Goal: Information Seeking & Learning: Find specific fact

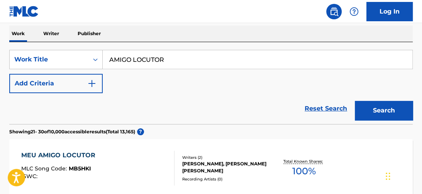
drag, startPoint x: 136, startPoint y: 54, endPoint x: 77, endPoint y: 39, distance: 60.7
click at [113, 47] on div "SearchWithCriteriaf39a8a98-fbab-4e92-8765-169ac42d5bab Work Title AMIGO LOCUTOR…" at bounding box center [210, 83] width 403 height 82
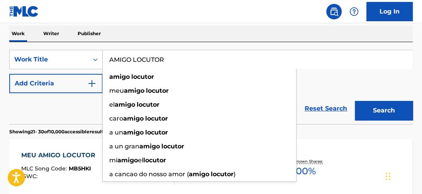
type input "A"
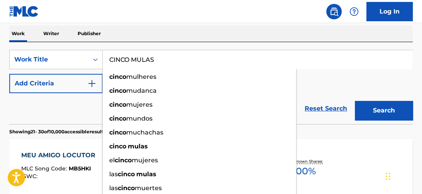
type input "CINCO MULAS"
click at [355, 101] on button "Search" at bounding box center [384, 110] width 58 height 19
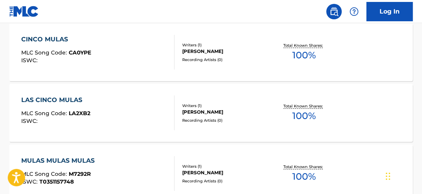
scroll to position [239, 0]
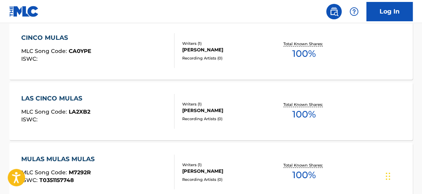
click at [326, 111] on div "Total Known Shares: 100 %" at bounding box center [304, 112] width 67 height 24
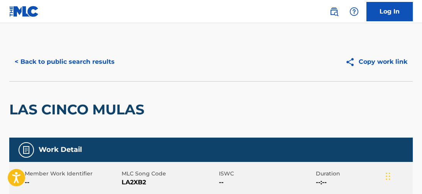
click at [74, 66] on button "< Back to public search results" at bounding box center [64, 61] width 111 height 19
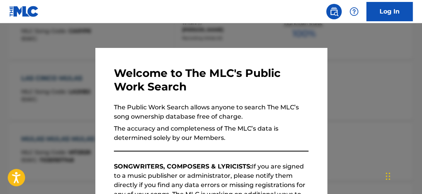
click at [382, 75] on div at bounding box center [211, 120] width 422 height 194
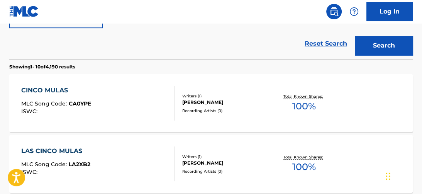
scroll to position [207, 0]
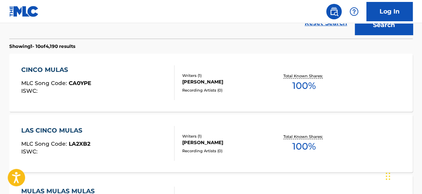
click at [312, 79] on span "100 %" at bounding box center [304, 86] width 24 height 14
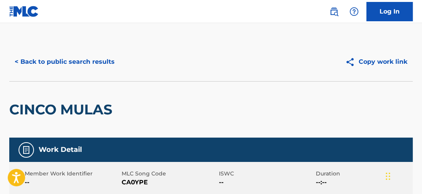
click at [95, 59] on button "< Back to public search results" at bounding box center [64, 61] width 111 height 19
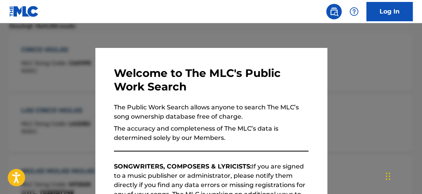
drag, startPoint x: 369, startPoint y: 58, endPoint x: 380, endPoint y: 62, distance: 11.4
click at [369, 58] on div at bounding box center [211, 120] width 422 height 194
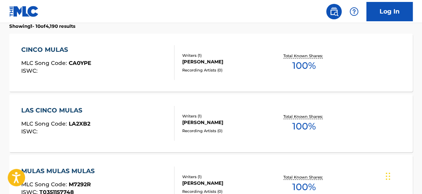
click at [303, 123] on span "100 %" at bounding box center [304, 126] width 24 height 14
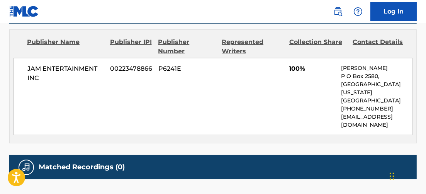
scroll to position [348, 0]
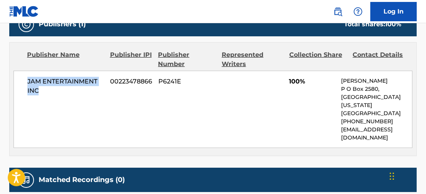
drag, startPoint x: 53, startPoint y: 91, endPoint x: 35, endPoint y: 83, distance: 18.9
click at [23, 81] on div "JAM ENTERTAINMENT INC 00223478866 P6241E 100% [PERSON_NAME] [STREET_ADDRESS][US…" at bounding box center [213, 109] width 399 height 77
copy span "JAM ENTERTAINMENT INC"
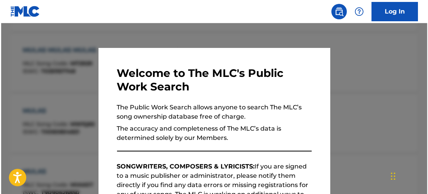
scroll to position [247, 0]
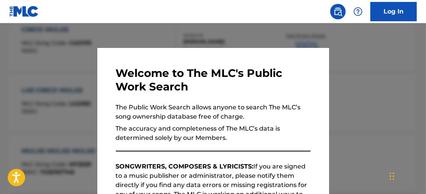
click at [148, 30] on div at bounding box center [213, 120] width 426 height 194
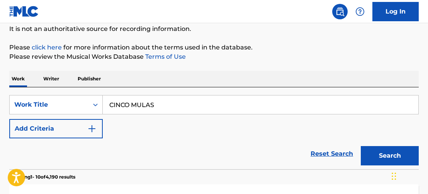
scroll to position [73, 0]
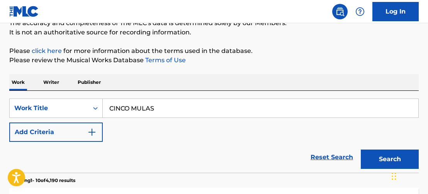
drag, startPoint x: 100, startPoint y: 88, endPoint x: 73, endPoint y: 79, distance: 28.0
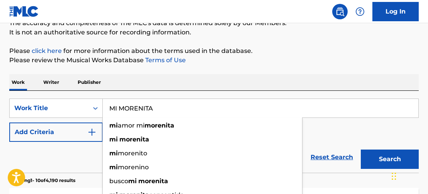
type input "MI MORENITA"
click at [361, 149] on button "Search" at bounding box center [390, 158] width 58 height 19
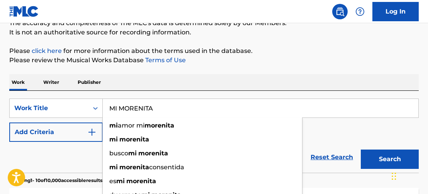
click at [51, 137] on button "Add Criteria" at bounding box center [55, 131] width 93 height 19
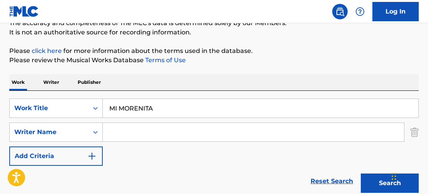
click at [115, 136] on input "Search Form" at bounding box center [253, 132] width 301 height 19
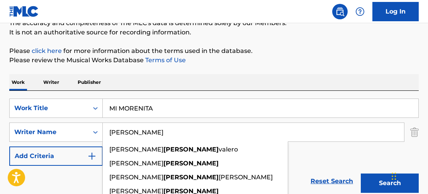
type input "[PERSON_NAME]"
click at [361, 173] on button "Search" at bounding box center [390, 182] width 58 height 19
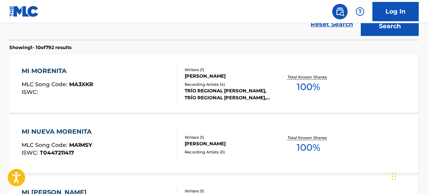
scroll to position [238, 0]
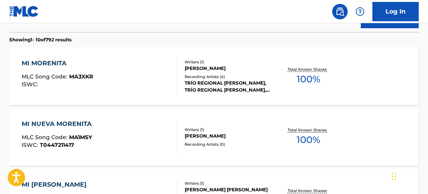
click at [312, 73] on span "100 %" at bounding box center [309, 79] width 24 height 14
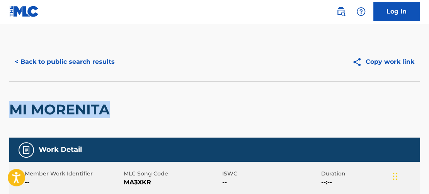
drag, startPoint x: 103, startPoint y: 110, endPoint x: 12, endPoint y: 110, distance: 91.1
click at [9, 110] on div "MI MORENITA" at bounding box center [214, 109] width 410 height 56
copy h2 "MI MORENITA"
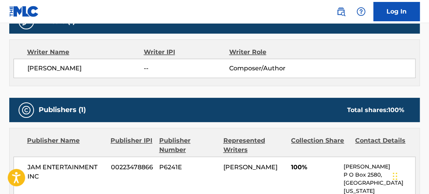
scroll to position [263, 0]
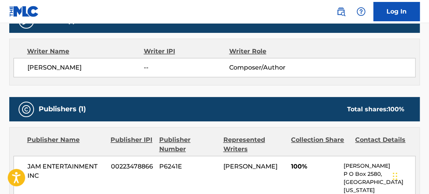
click at [60, 67] on span "[PERSON_NAME]" at bounding box center [85, 67] width 116 height 9
copy div "[PERSON_NAME]"
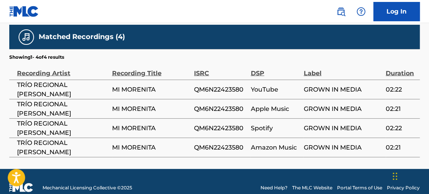
scroll to position [488, 0]
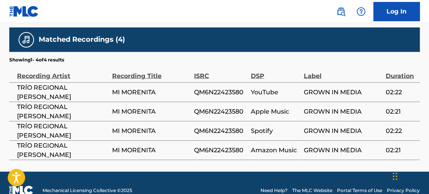
click at [72, 83] on span "TRÍO REGIONAL [PERSON_NAME]" at bounding box center [62, 92] width 91 height 19
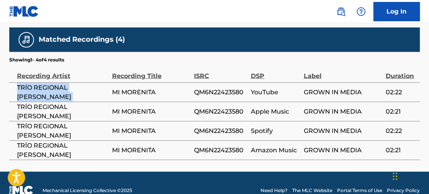
click at [72, 83] on span "TRÍO REGIONAL [PERSON_NAME]" at bounding box center [62, 92] width 91 height 19
copy div "TRÍO REGIONAL [PERSON_NAME]"
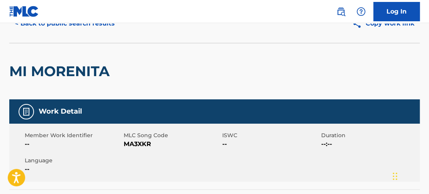
scroll to position [0, 0]
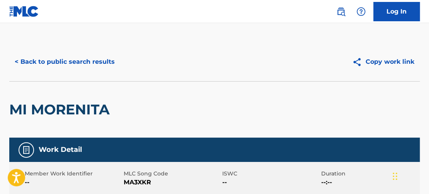
click at [45, 64] on button "< Back to public search results" at bounding box center [64, 61] width 111 height 19
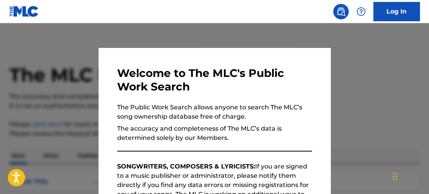
scroll to position [281, 0]
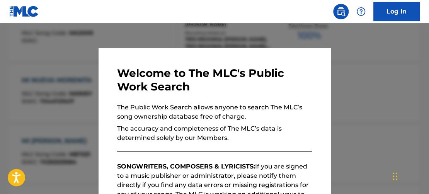
click at [363, 64] on div at bounding box center [214, 120] width 429 height 194
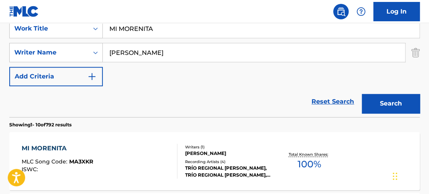
scroll to position [141, 0]
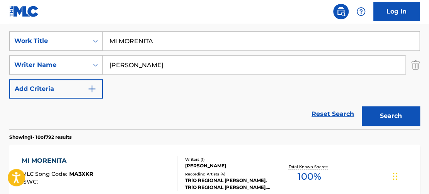
drag, startPoint x: 164, startPoint y: 40, endPoint x: 39, endPoint y: 4, distance: 129.3
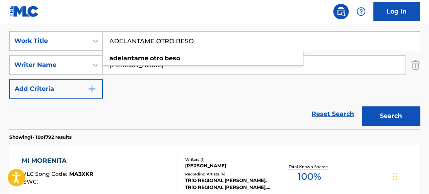
type input "ADELANTAME OTRO BESO"
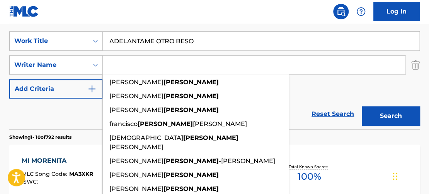
click at [361, 106] on button "Search" at bounding box center [390, 115] width 58 height 19
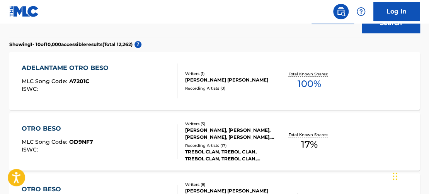
scroll to position [235, 0]
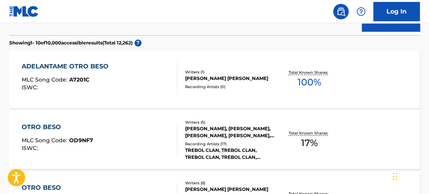
click at [309, 79] on span "100 %" at bounding box center [309, 82] width 24 height 14
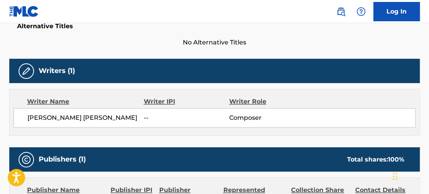
scroll to position [207, 0]
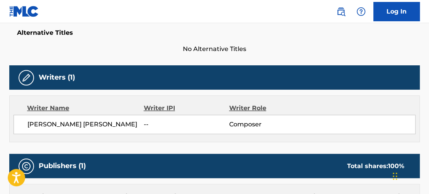
drag, startPoint x: 2, startPoint y: 88, endPoint x: -4, endPoint y: 88, distance: 5.4
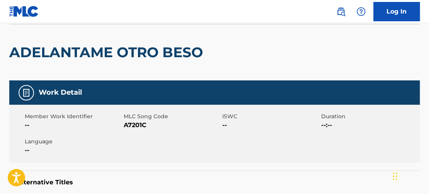
scroll to position [56, 0]
